Goal: Task Accomplishment & Management: Use online tool/utility

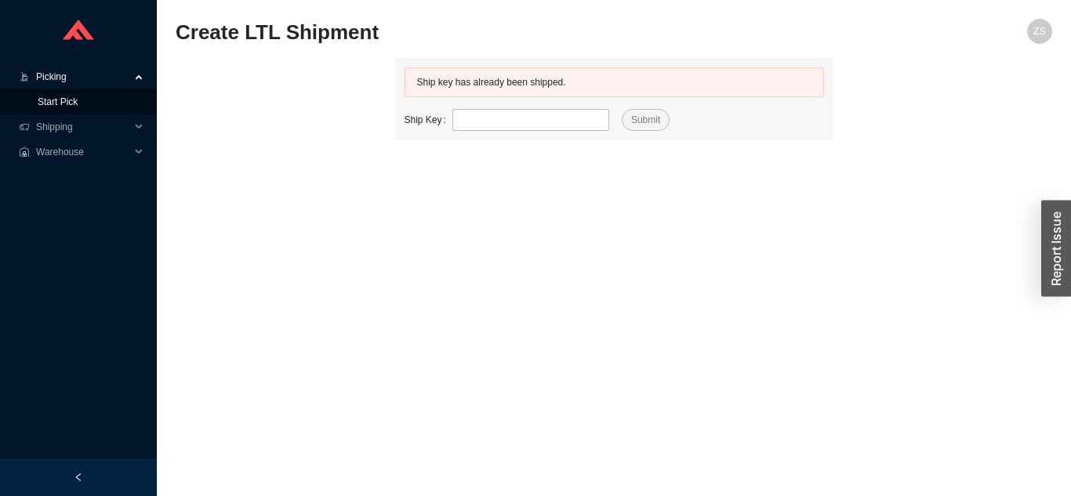
click at [78, 106] on link "Start Pick" at bounding box center [58, 101] width 40 height 11
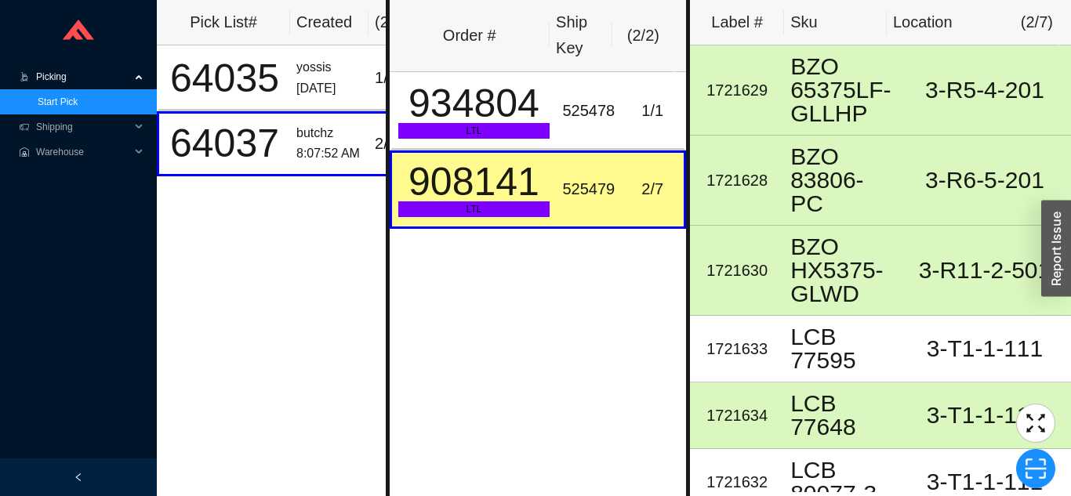
scroll to position [90, 0]
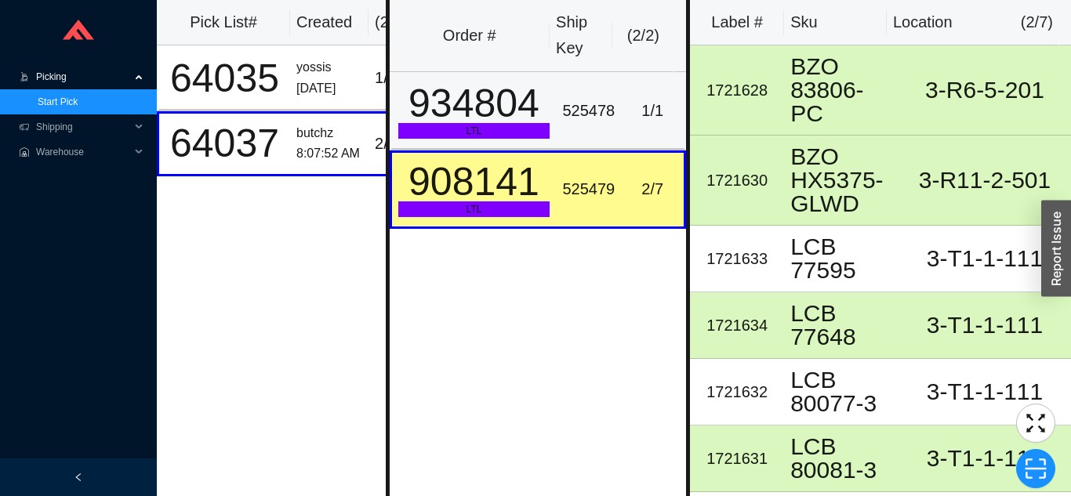
click at [581, 109] on div "525478" at bounding box center [588, 111] width 53 height 26
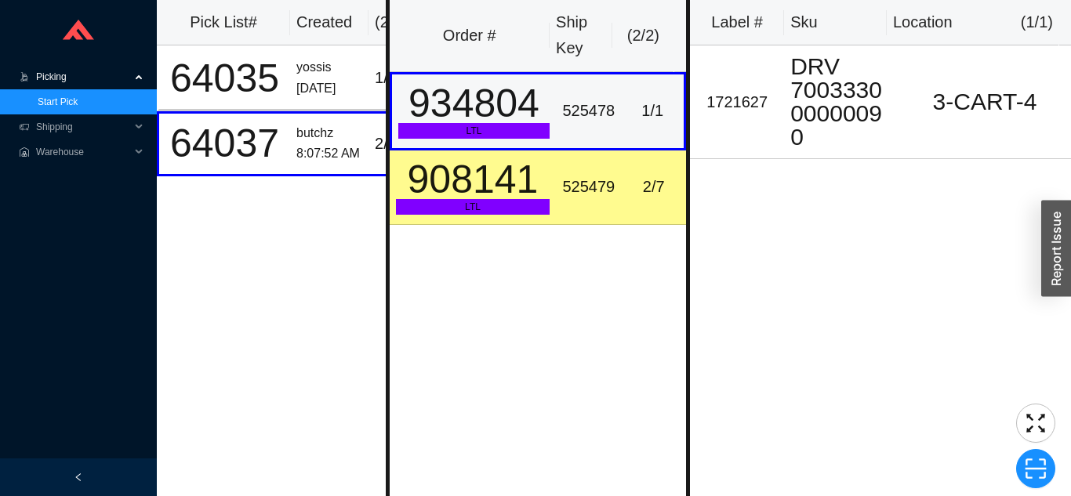
scroll to position [0, 0]
click at [637, 99] on div "1 / 1" at bounding box center [652, 111] width 50 height 26
click at [594, 123] on div "525478" at bounding box center [588, 111] width 53 height 26
click at [580, 188] on div "525479" at bounding box center [588, 187] width 53 height 26
